Goal: Task Accomplishment & Management: Use online tool/utility

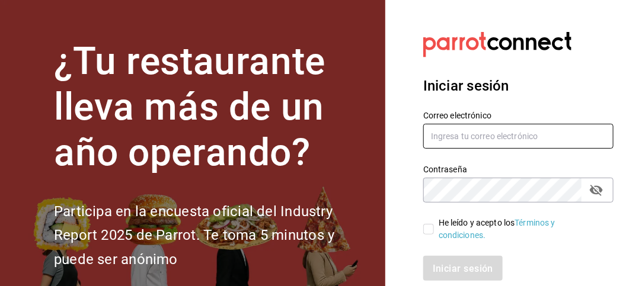
type input "[PERSON_NAME][EMAIL_ADDRESS][DOMAIN_NAME]"
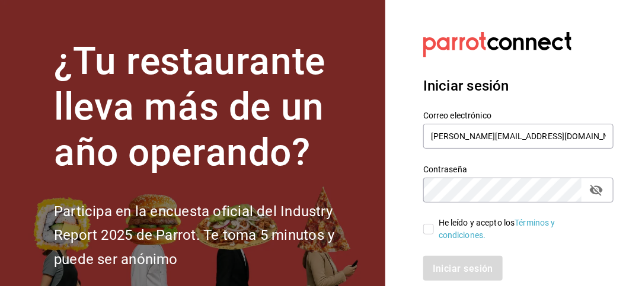
click at [431, 231] on input "He leído y acepto los Términos y condiciones." at bounding box center [428, 229] width 11 height 11
checkbox input "true"
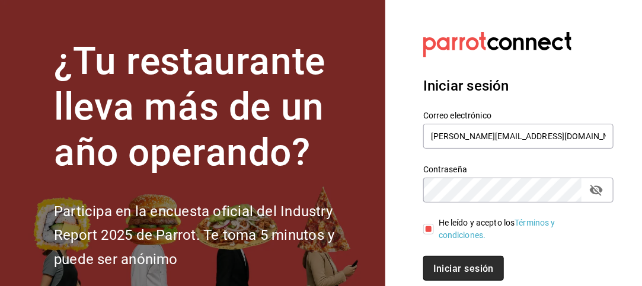
click at [456, 262] on button "Iniciar sesión" at bounding box center [463, 268] width 81 height 25
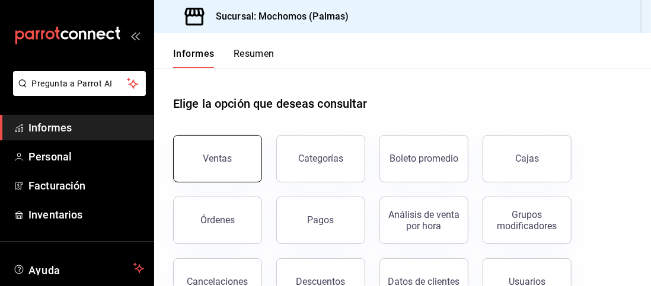
click at [235, 177] on button "Ventas" at bounding box center [217, 158] width 89 height 47
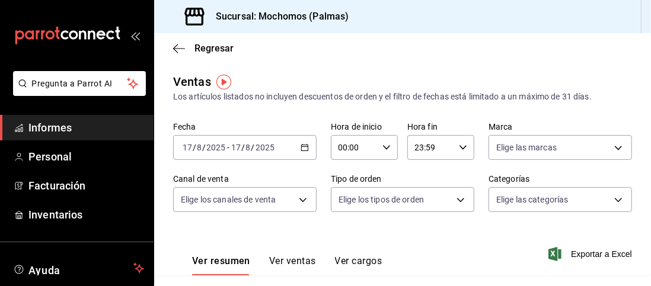
click at [304, 151] on \(Stroke\) "button" at bounding box center [304, 148] width 7 height 7
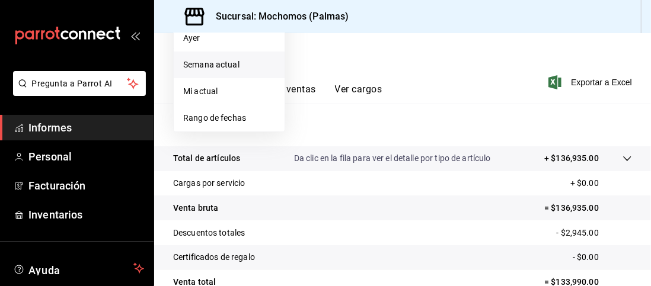
scroll to position [174, 0]
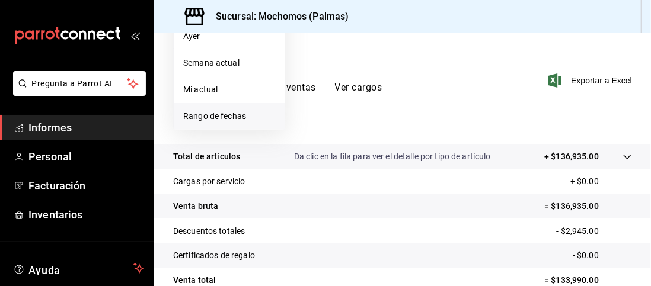
click at [233, 115] on font "Rango de fechas" at bounding box center [214, 116] width 63 height 9
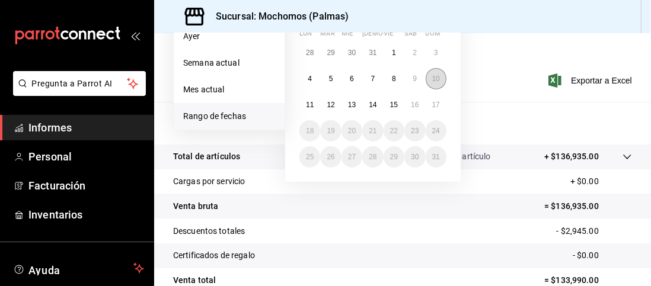
click at [432, 75] on abbr "10" at bounding box center [436, 79] width 8 height 8
click at [416, 98] on button "16" at bounding box center [415, 104] width 21 height 21
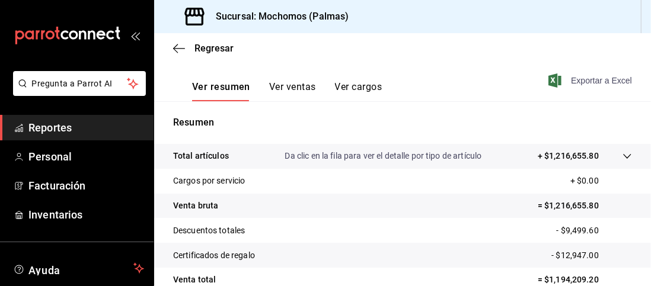
click at [562, 77] on span "Exportar a Excel" at bounding box center [591, 81] width 81 height 14
